Goal: Task Accomplishment & Management: Manage account settings

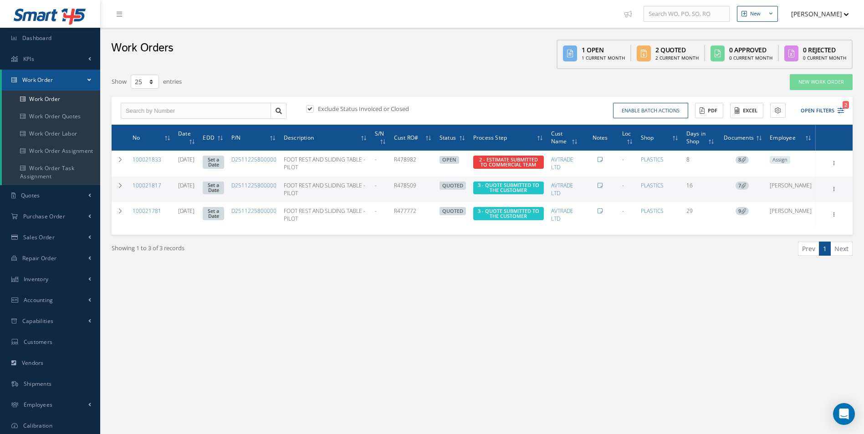
select select "25"
click at [41, 95] on link "Work Order" at bounding box center [51, 99] width 98 height 17
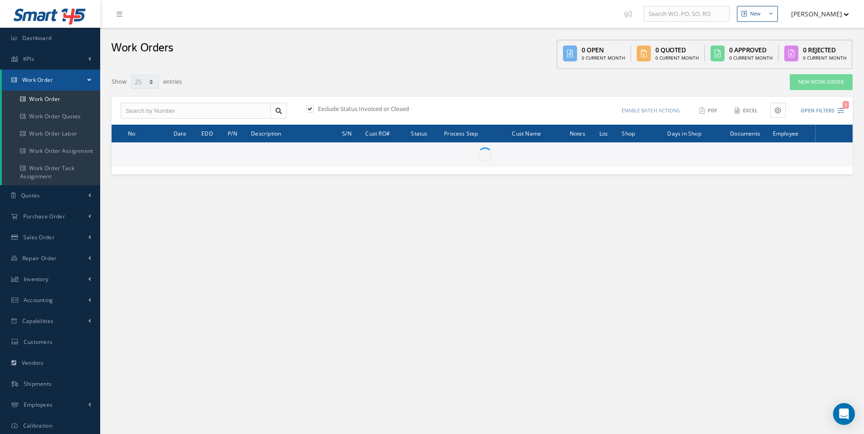
select select "25"
click at [134, 114] on input "text" at bounding box center [196, 111] width 150 height 16
type input "100021704"
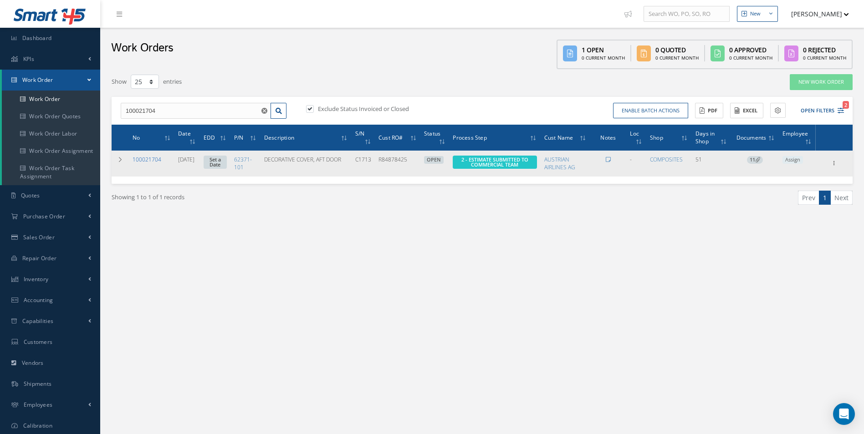
click at [141, 159] on link "100021704" at bounding box center [146, 160] width 29 height 8
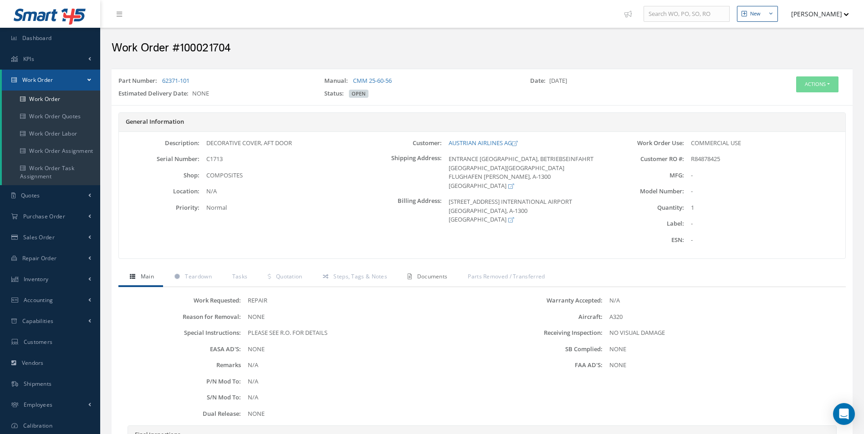
click at [430, 277] on span "Documents" at bounding box center [432, 277] width 30 height 8
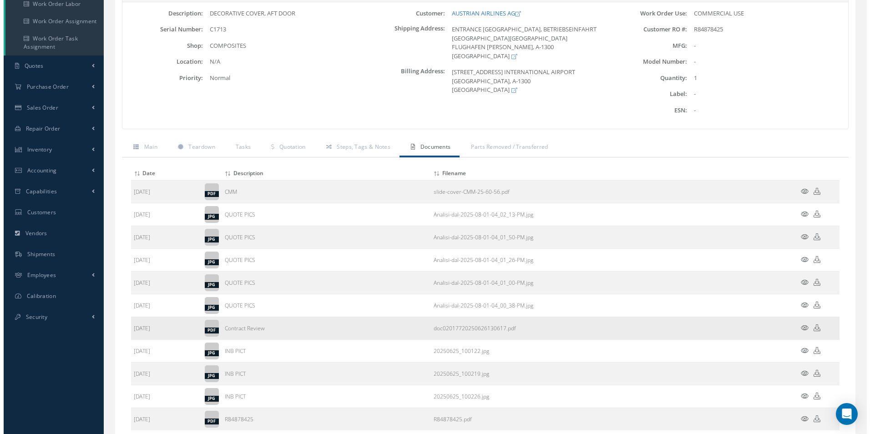
scroll to position [182, 0]
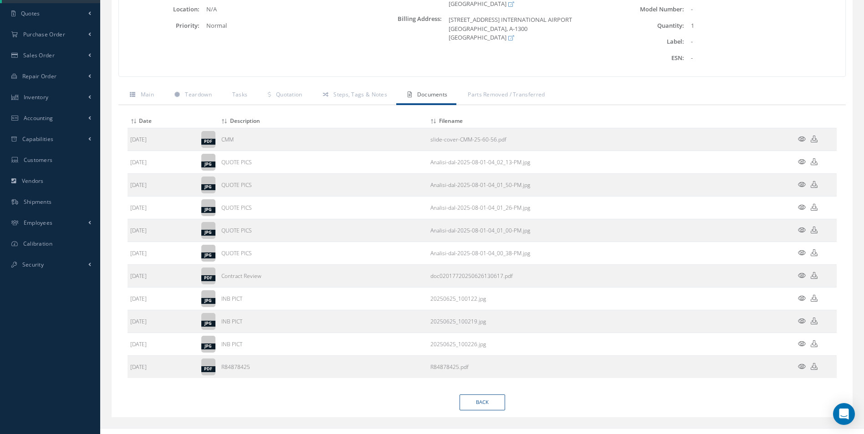
click at [798, 160] on icon at bounding box center [802, 161] width 8 height 7
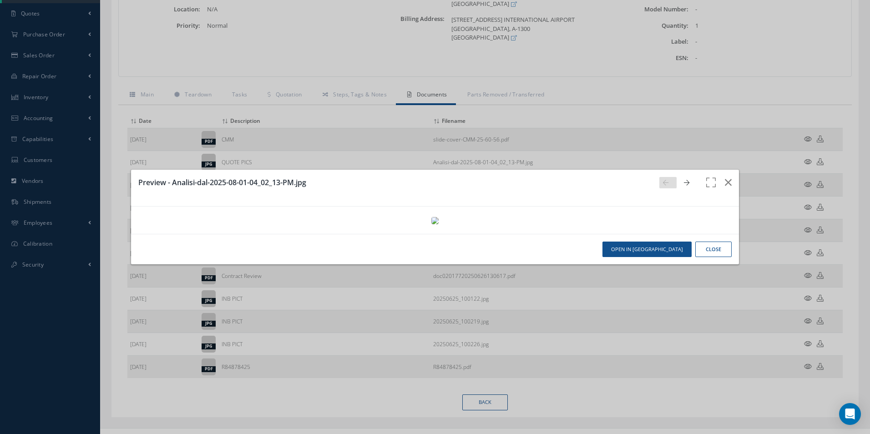
scroll to position [0, 0]
click at [725, 177] on icon "button" at bounding box center [728, 182] width 7 height 11
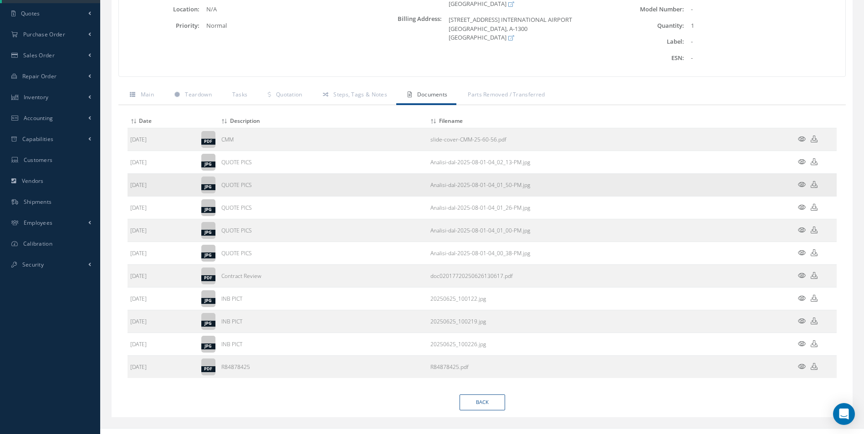
click at [797, 184] on td at bounding box center [809, 185] width 55 height 23
click at [799, 183] on icon at bounding box center [802, 184] width 8 height 7
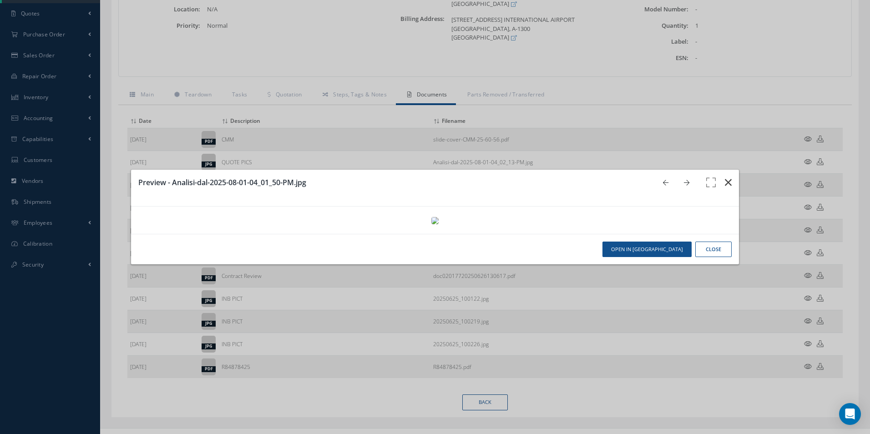
click at [728, 170] on button "button" at bounding box center [728, 182] width 21 height 25
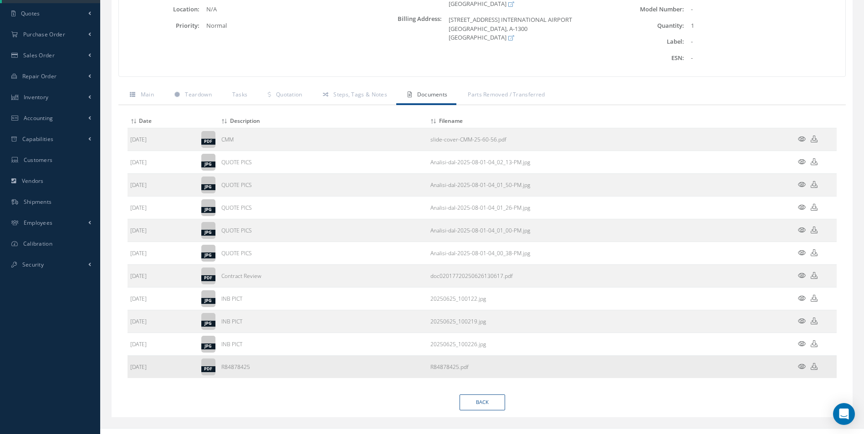
click at [800, 367] on icon at bounding box center [802, 366] width 8 height 7
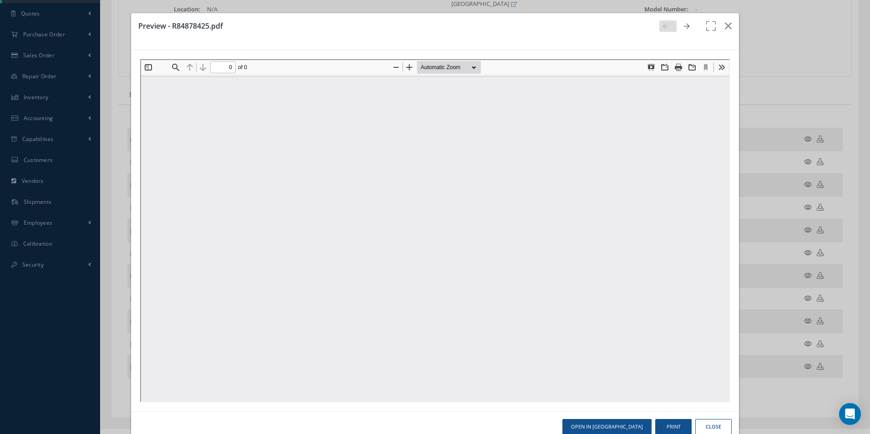
type input "1"
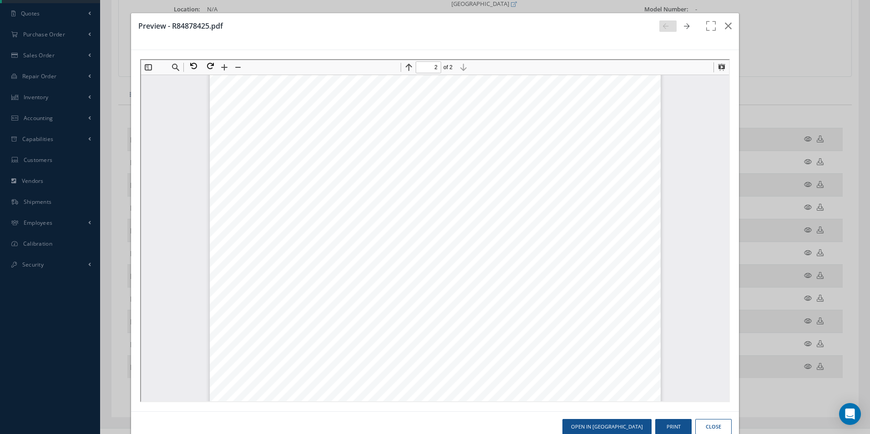
scroll to position [962, 0]
type input "1"
click at [726, 22] on icon "button" at bounding box center [728, 25] width 7 height 11
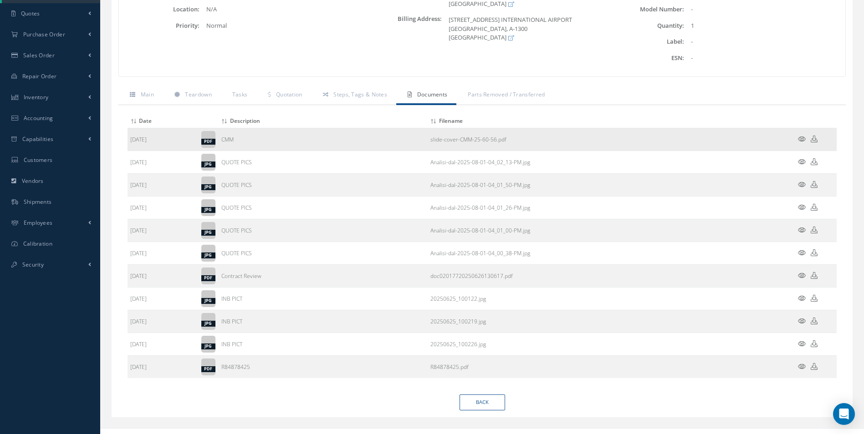
scroll to position [52, 0]
